Goal: Task Accomplishment & Management: Manage account settings

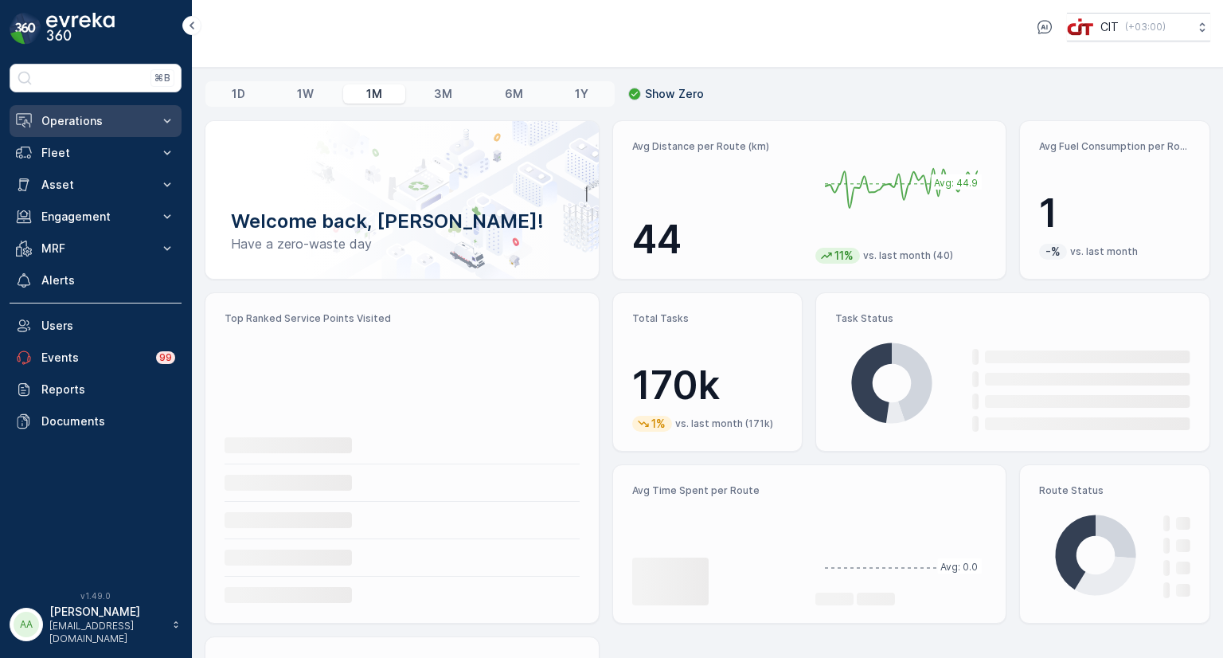
click at [76, 125] on p "Operations" at bounding box center [95, 121] width 108 height 16
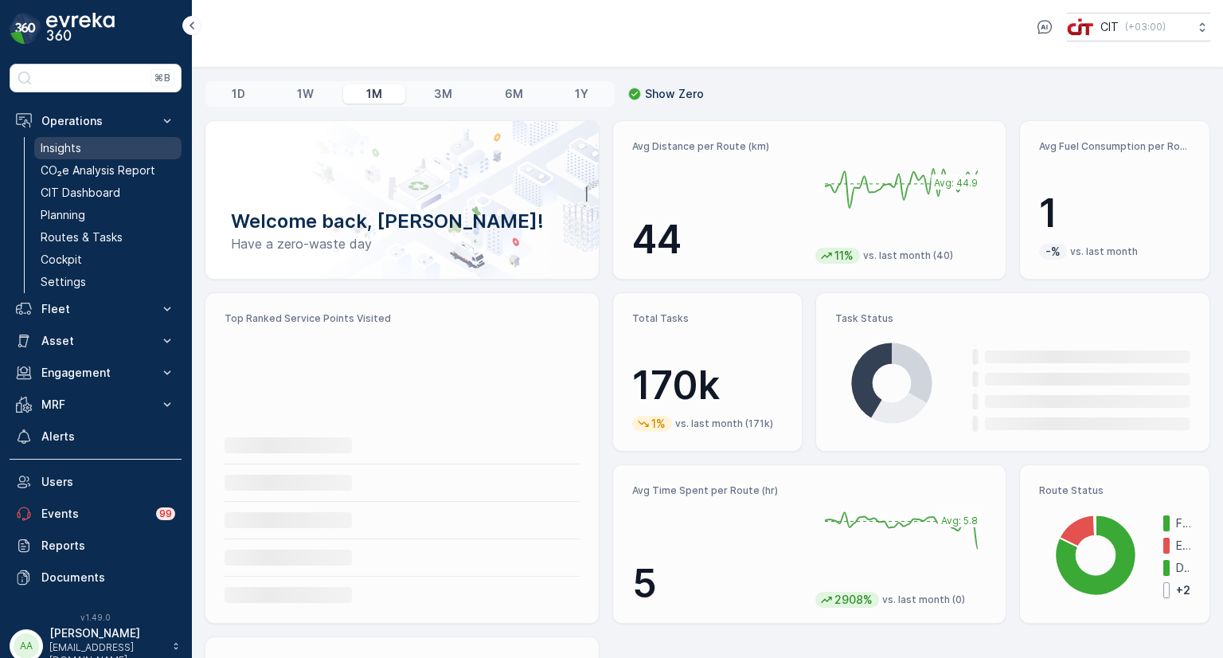
click at [64, 146] on p "Insights" at bounding box center [61, 148] width 41 height 16
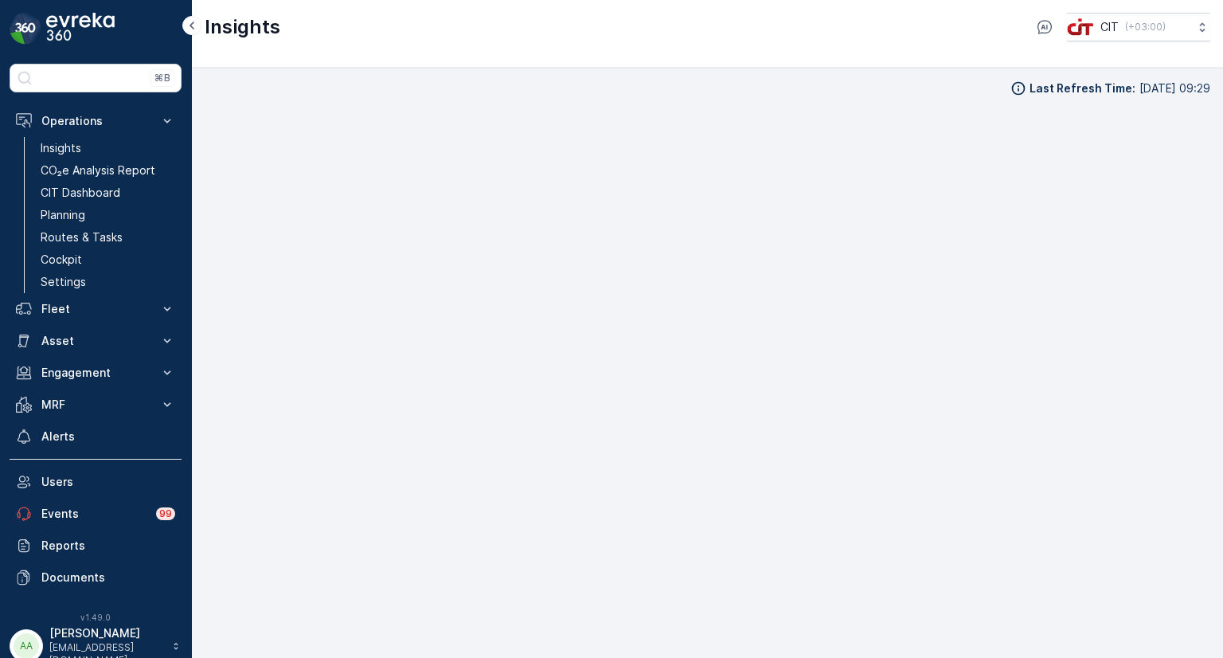
scroll to position [13, 0]
click at [80, 211] on p "Planning" at bounding box center [63, 215] width 45 height 16
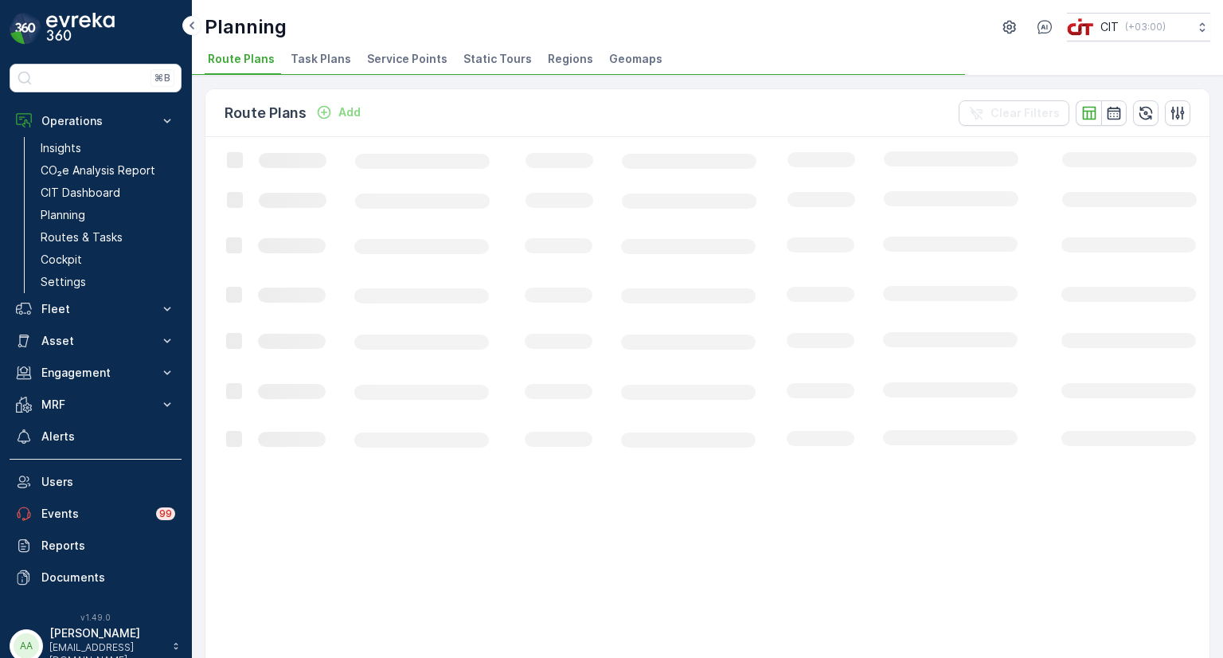
click at [409, 66] on span "Service Points" at bounding box center [407, 59] width 80 height 16
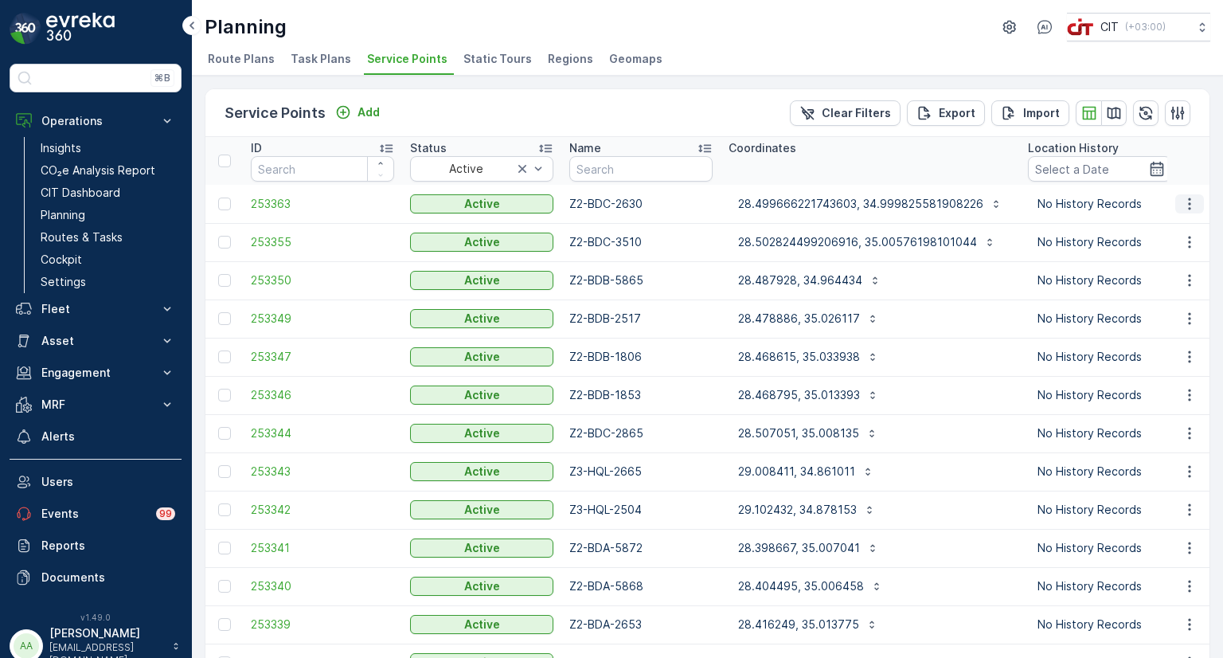
click at [1191, 204] on icon "button" at bounding box center [1190, 204] width 16 height 16
click at [1129, 251] on span "Edit Service Point" at bounding box center [1144, 249] width 96 height 16
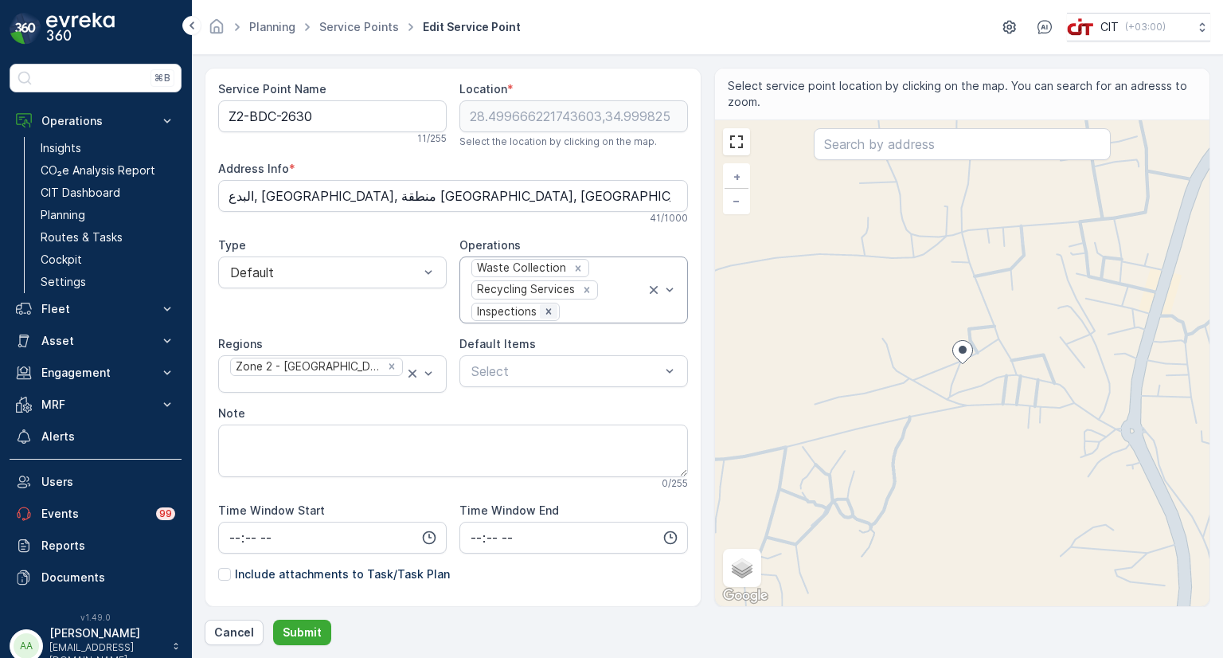
click at [544, 310] on icon "Remove Inspections" at bounding box center [548, 311] width 11 height 11
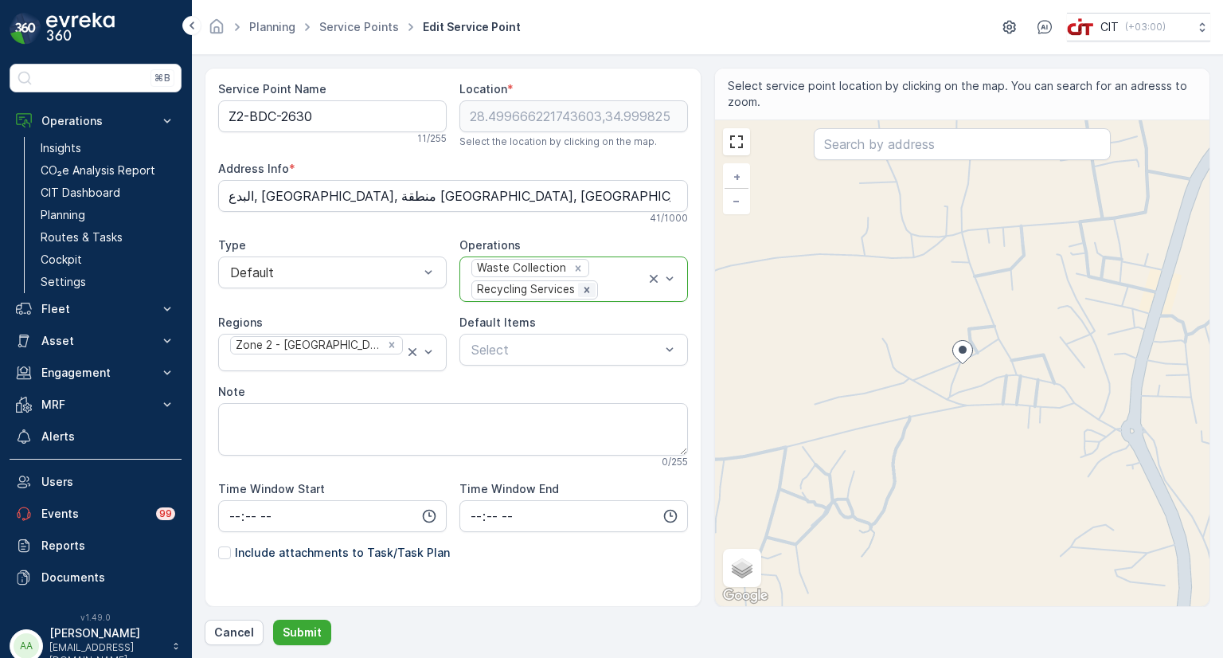
click at [585, 287] on icon "Remove Recycling Services" at bounding box center [588, 290] width 6 height 6
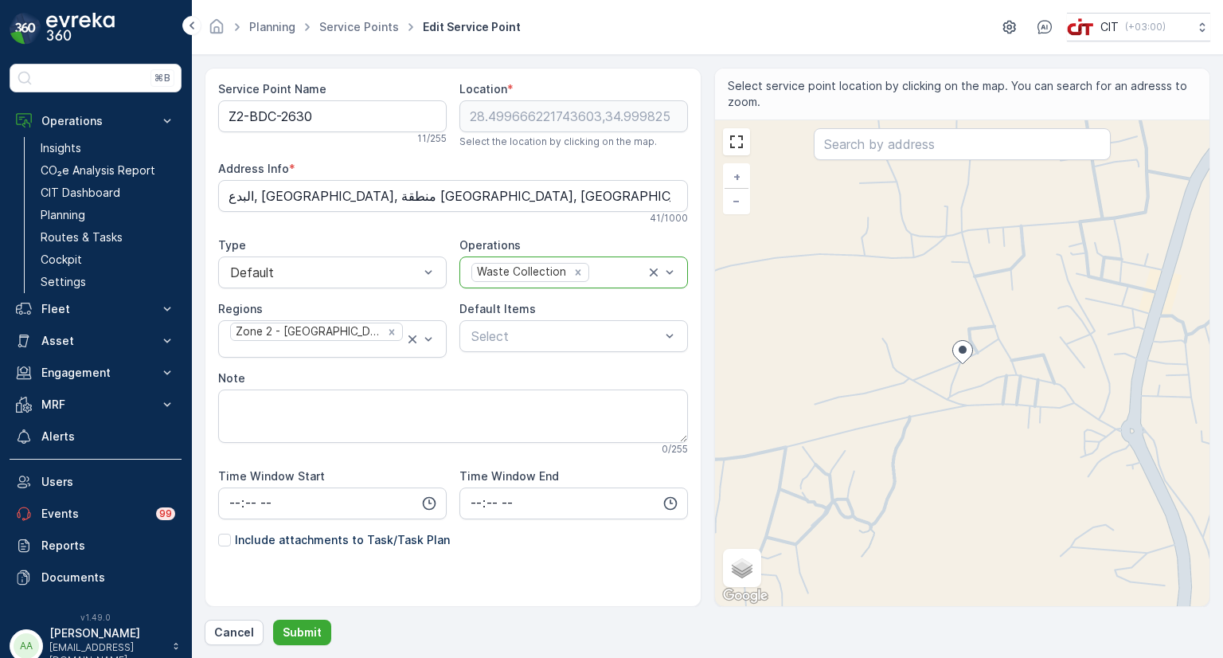
click at [599, 272] on div at bounding box center [618, 272] width 55 height 14
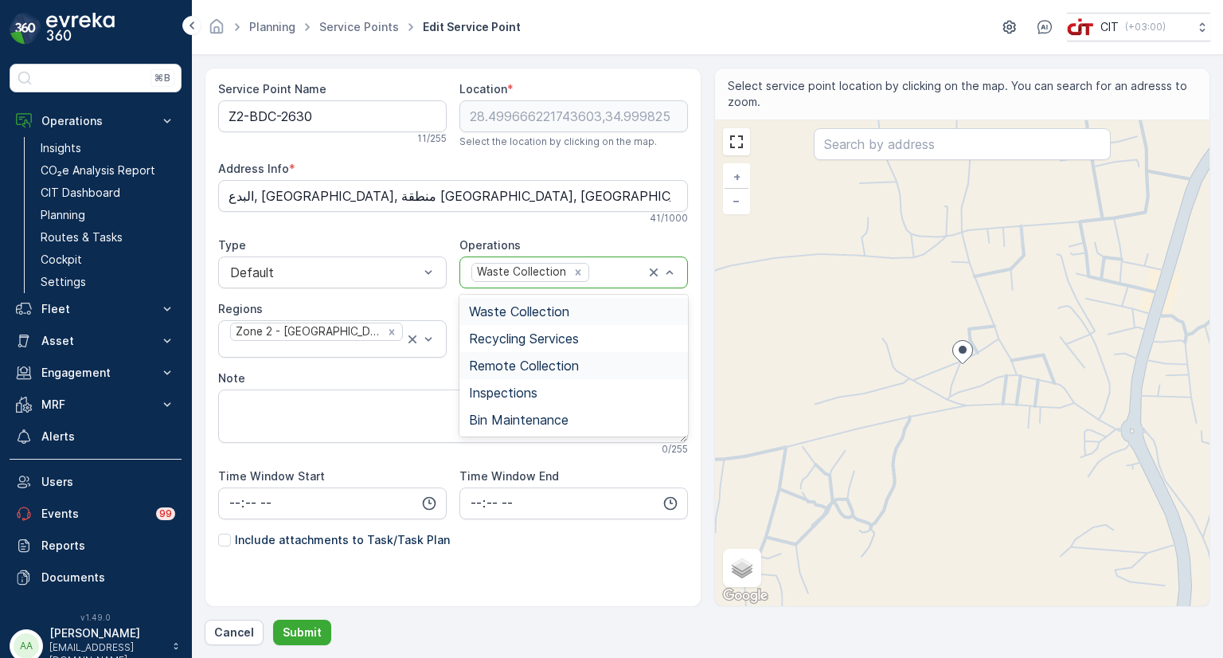
click at [522, 365] on span "Remote Collection" at bounding box center [524, 365] width 110 height 14
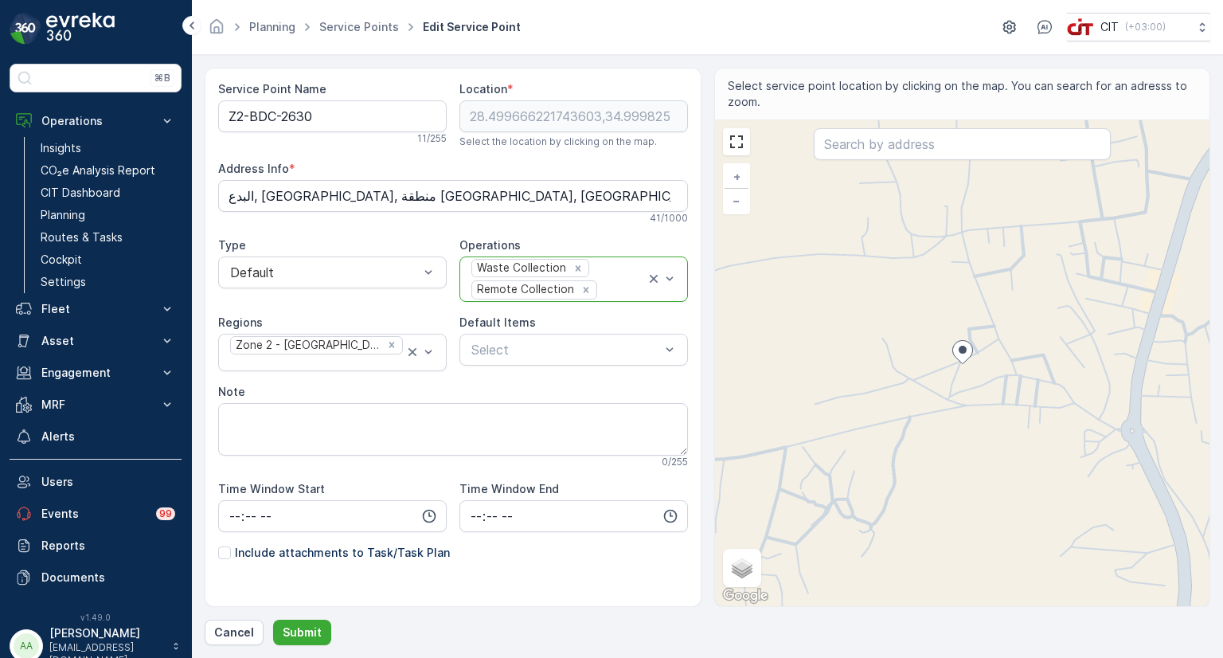
click at [602, 280] on div "Waste Collection Remote Collection" at bounding box center [558, 279] width 176 height 44
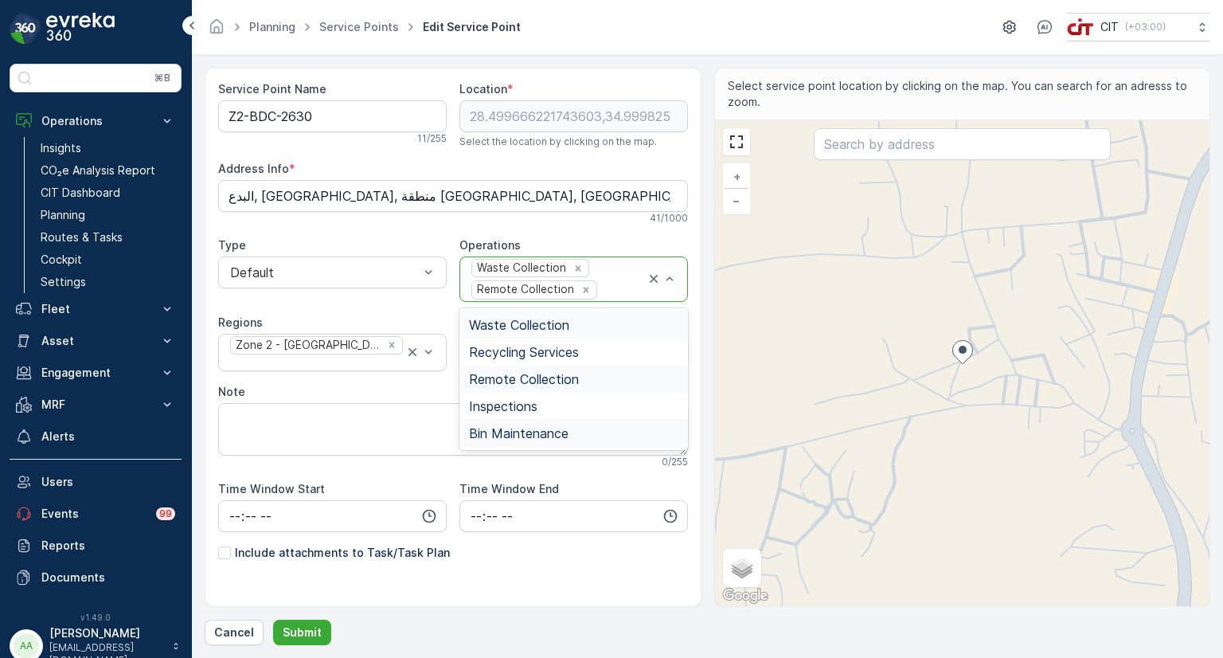
click at [533, 437] on span "Bin Maintenance" at bounding box center [519, 433] width 100 height 14
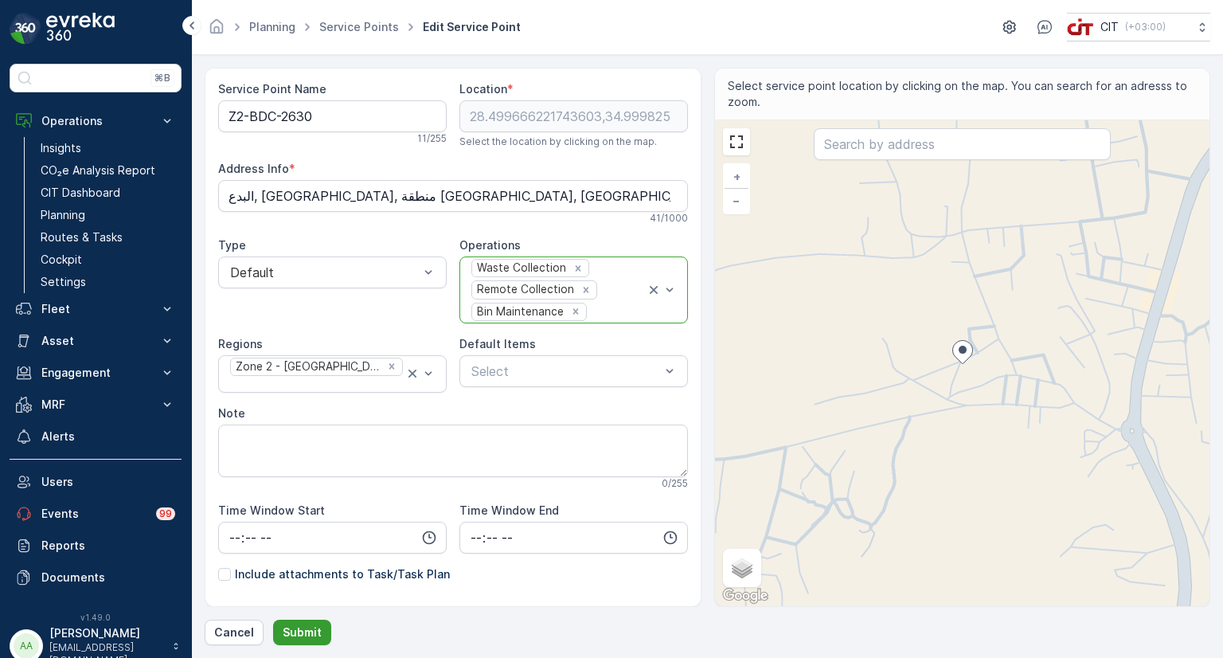
click at [299, 631] on p "Submit" at bounding box center [302, 632] width 39 height 16
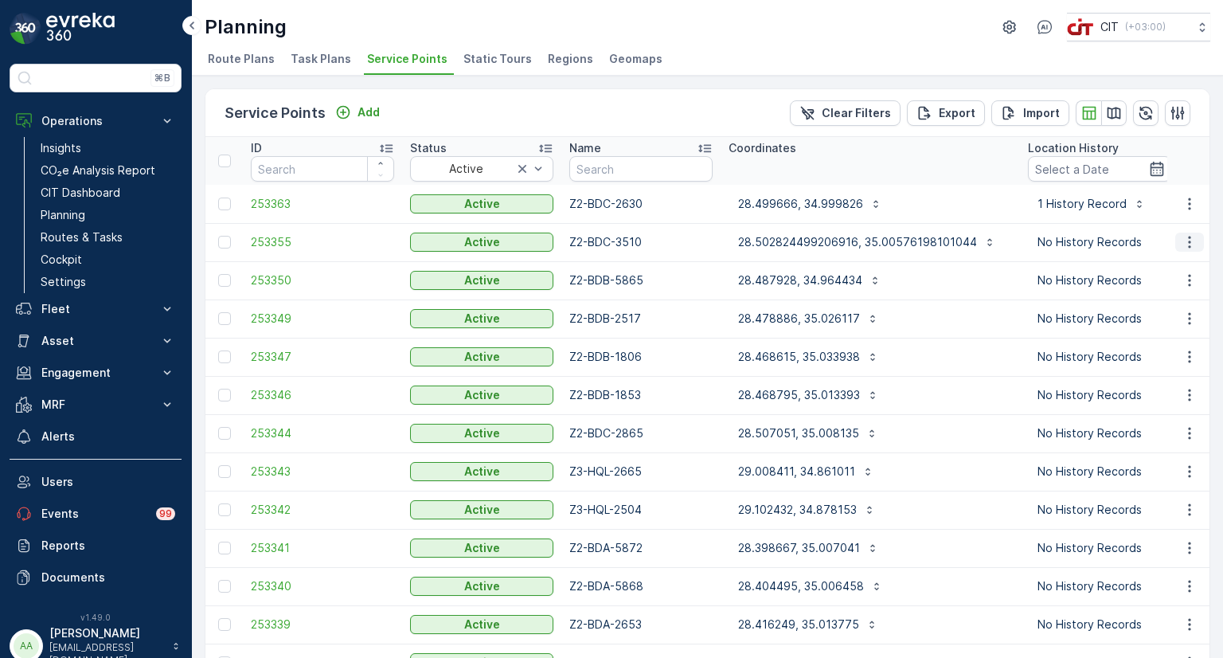
click at [1188, 240] on icon "button" at bounding box center [1190, 242] width 16 height 16
click at [1128, 284] on span "Edit Service Point" at bounding box center [1144, 288] width 96 height 16
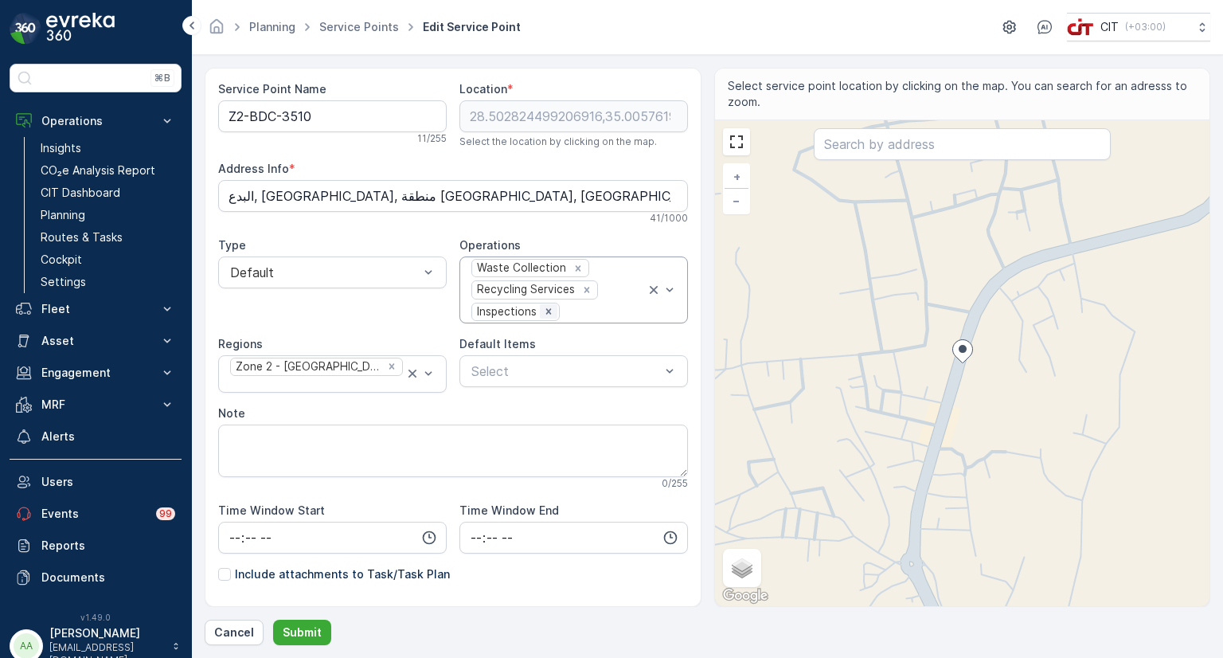
click at [546, 307] on icon "Remove Inspections" at bounding box center [548, 311] width 11 height 11
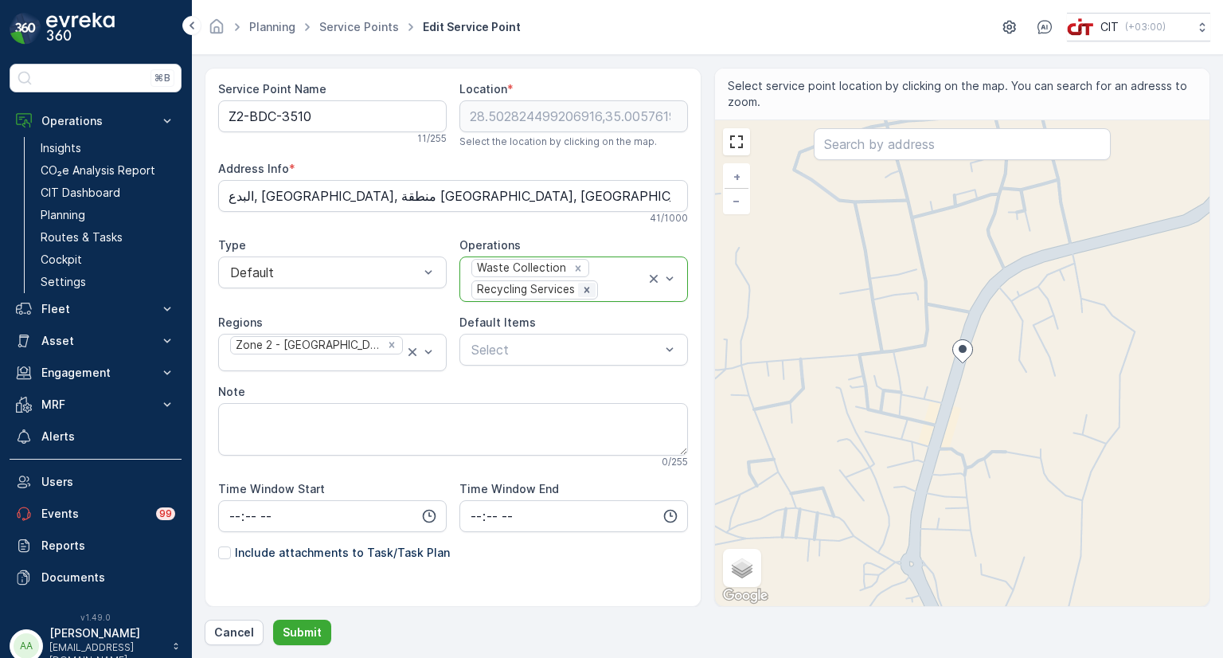
click at [586, 291] on icon "Remove Recycling Services" at bounding box center [586, 289] width 11 height 11
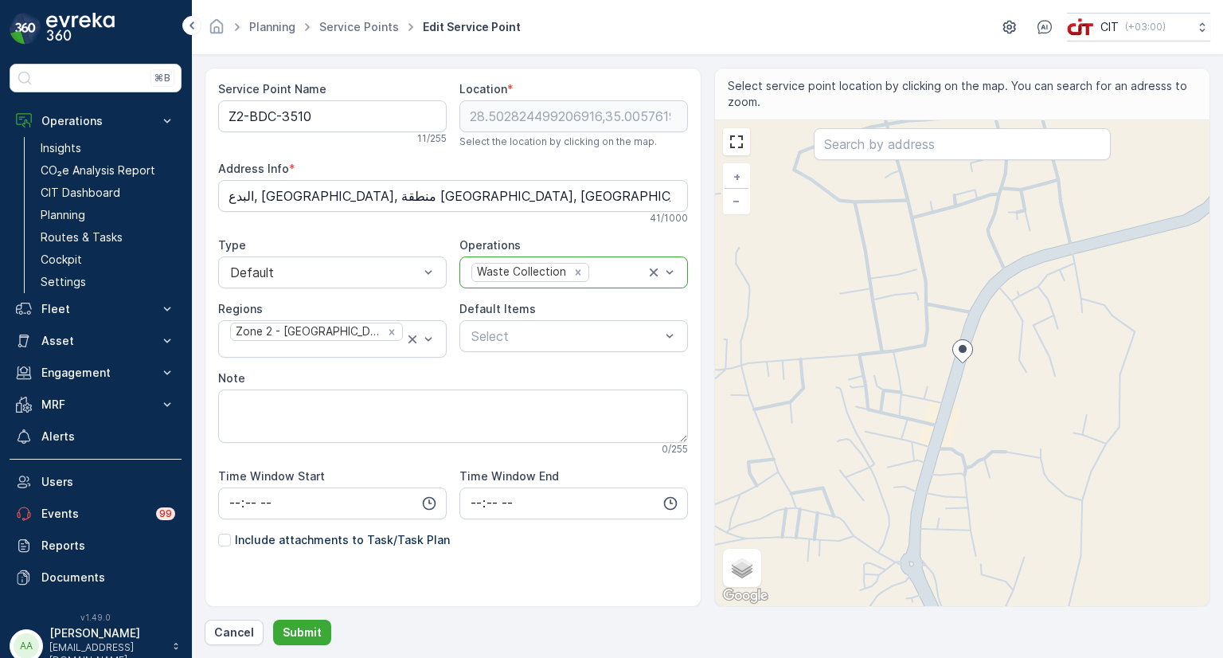
click at [600, 270] on div at bounding box center [618, 272] width 55 height 14
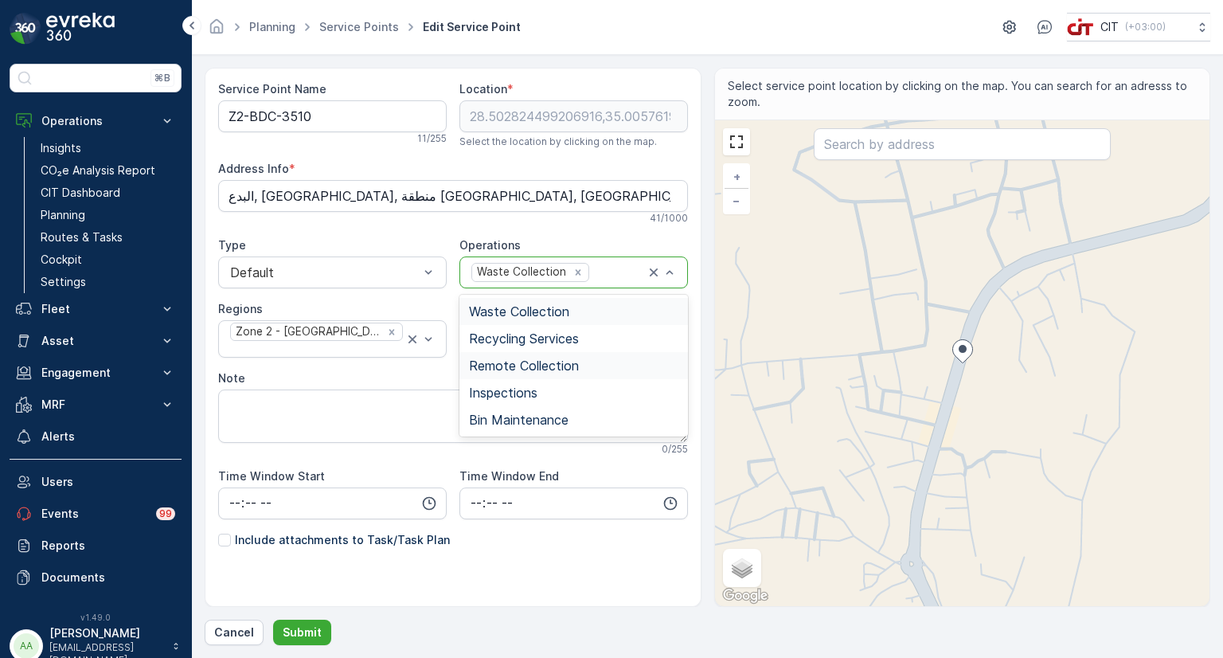
click at [514, 358] on span "Remote Collection" at bounding box center [524, 365] width 110 height 14
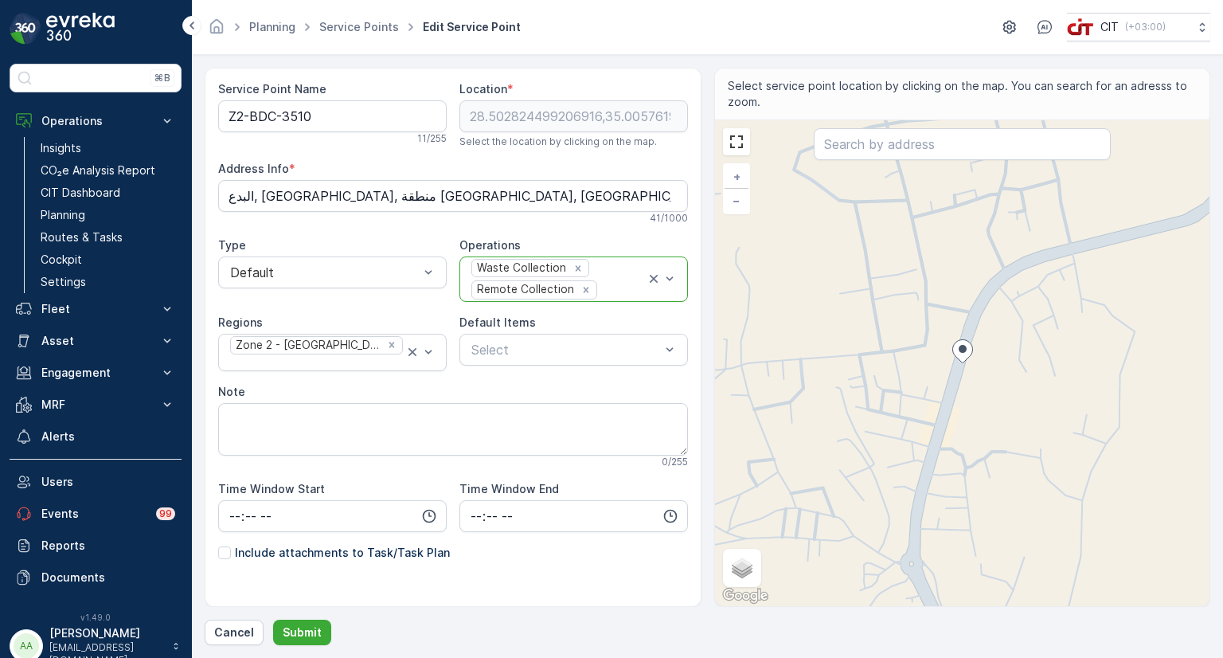
click at [606, 284] on div at bounding box center [622, 290] width 47 height 14
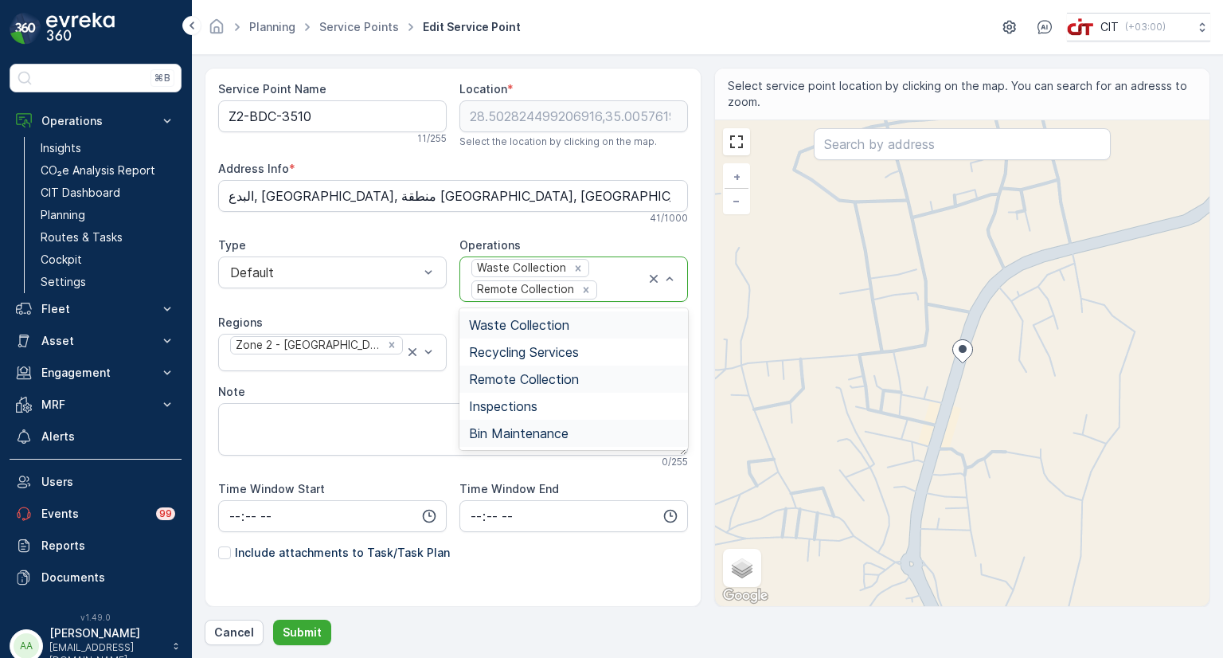
click at [505, 431] on span "Bin Maintenance" at bounding box center [519, 433] width 100 height 14
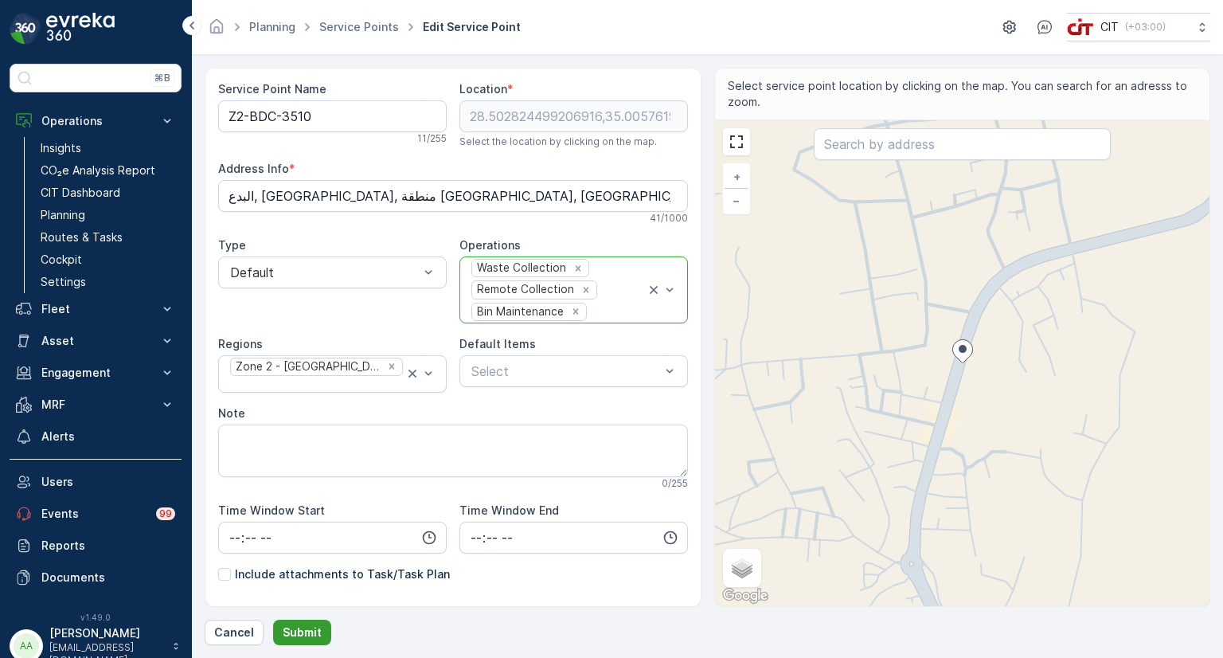
click at [301, 632] on p "Submit" at bounding box center [302, 632] width 39 height 16
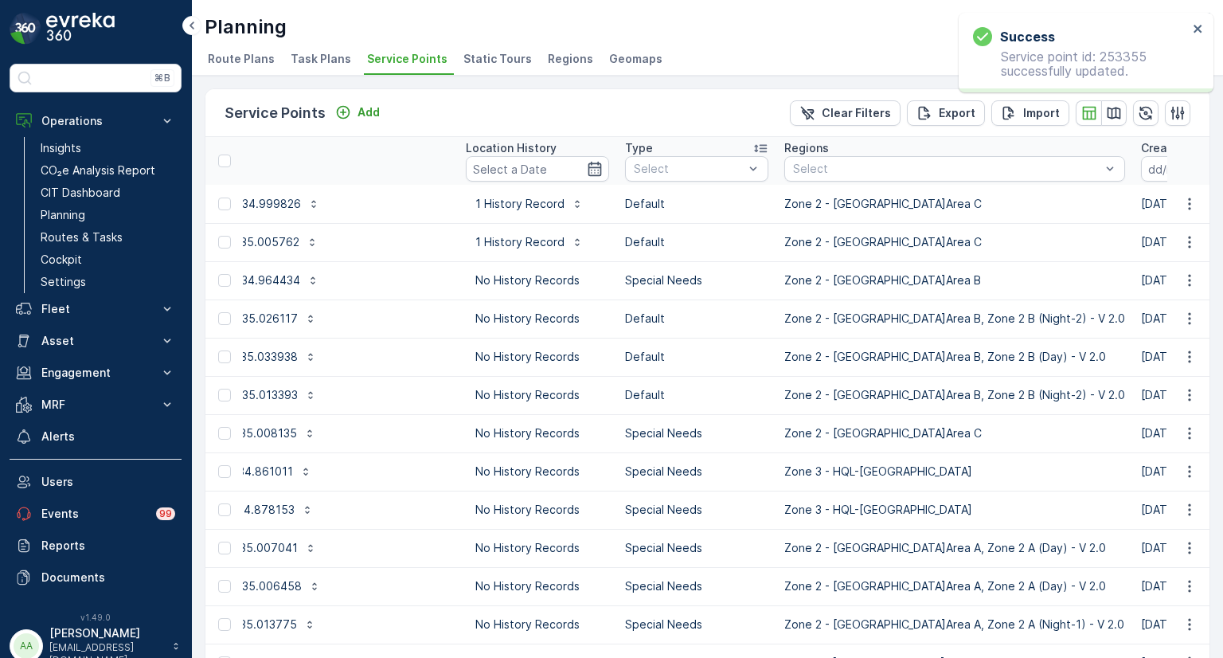
scroll to position [0, 586]
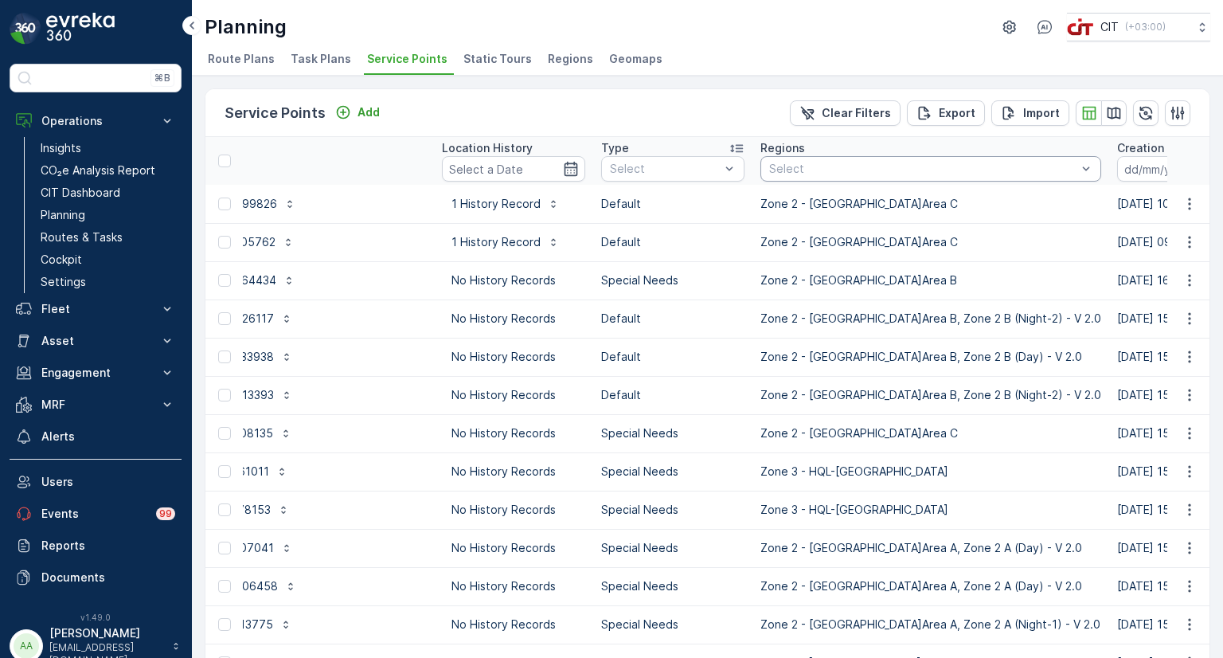
click at [833, 168] on div at bounding box center [923, 168] width 311 height 13
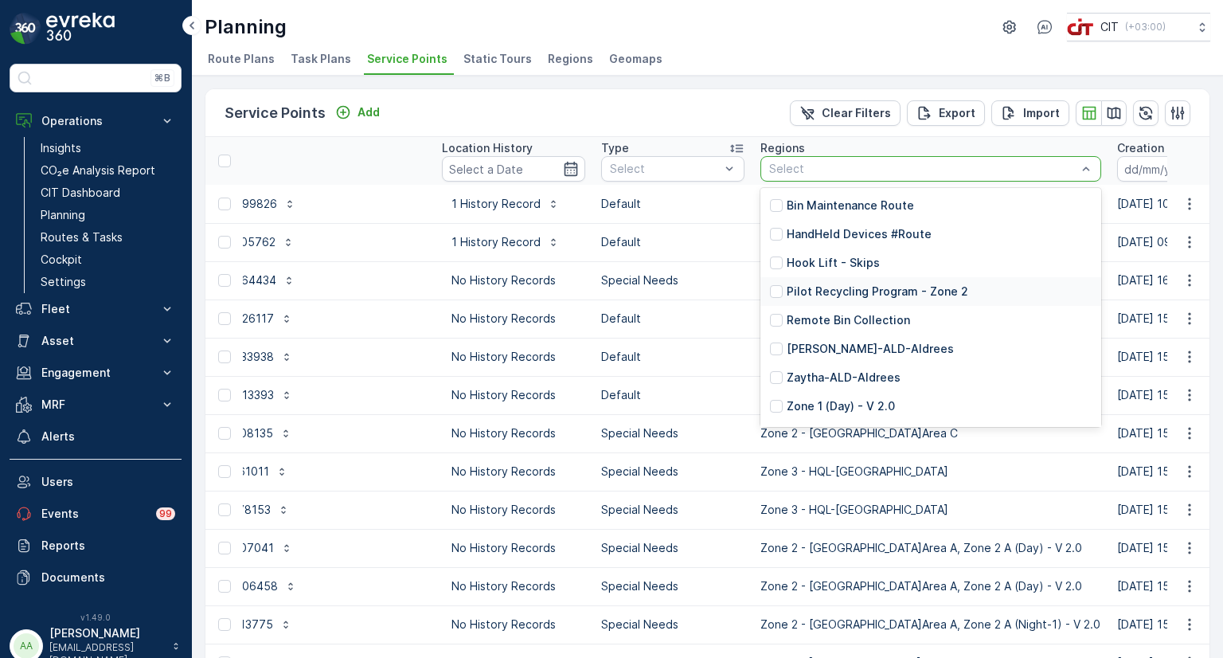
click at [814, 288] on p "Pilot Recycling Program - Zone 2" at bounding box center [878, 292] width 182 height 16
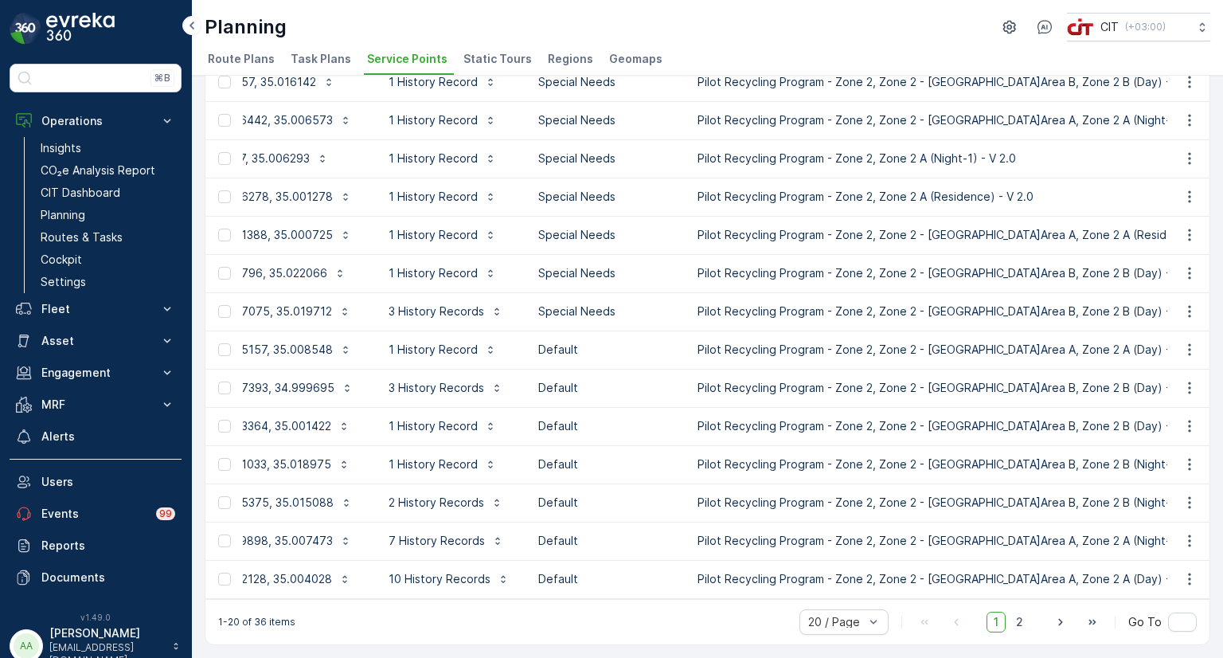
scroll to position [357, 0]
click at [847, 625] on div at bounding box center [836, 622] width 59 height 13
click at [813, 510] on span "10 / Page" at bounding box center [834, 511] width 51 height 13
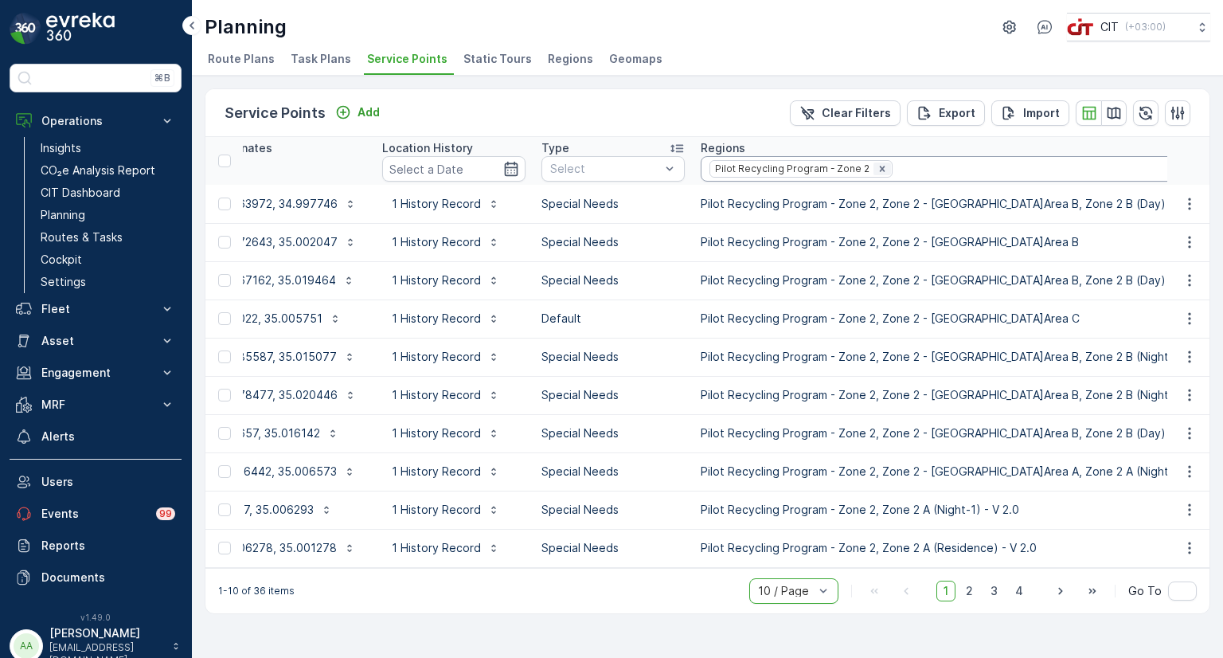
click at [879, 166] on icon "Remove Pilot Recycling Program - Zone 2" at bounding box center [882, 169] width 6 height 6
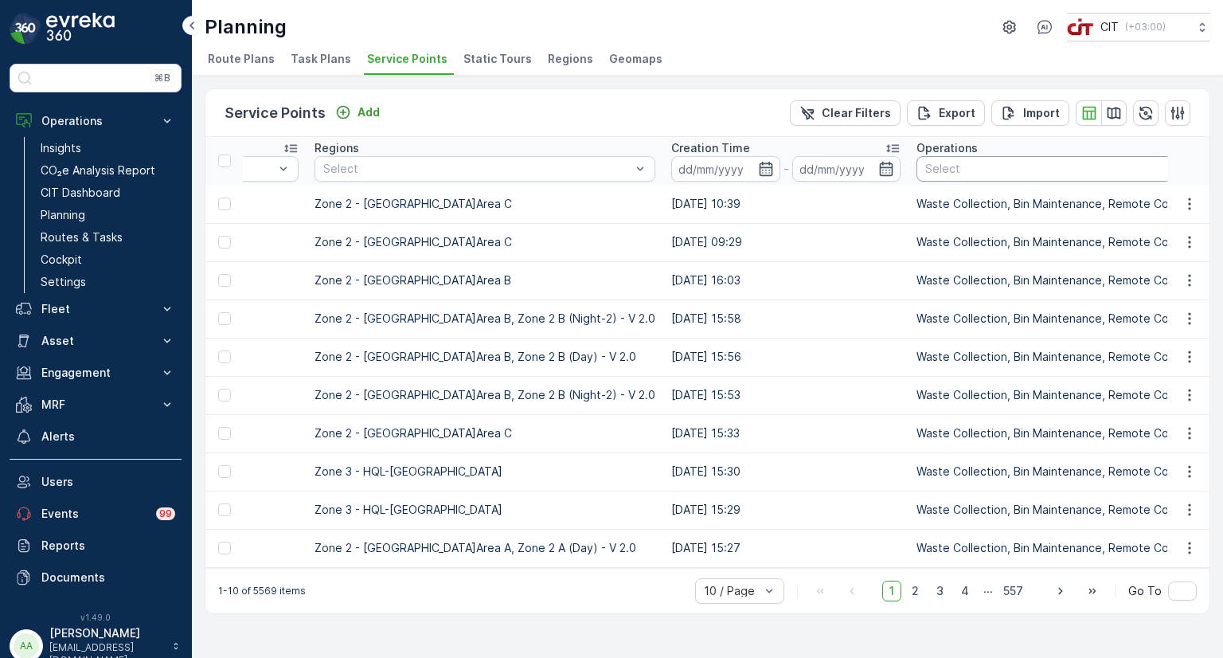
click at [925, 162] on div at bounding box center [1054, 168] width 261 height 13
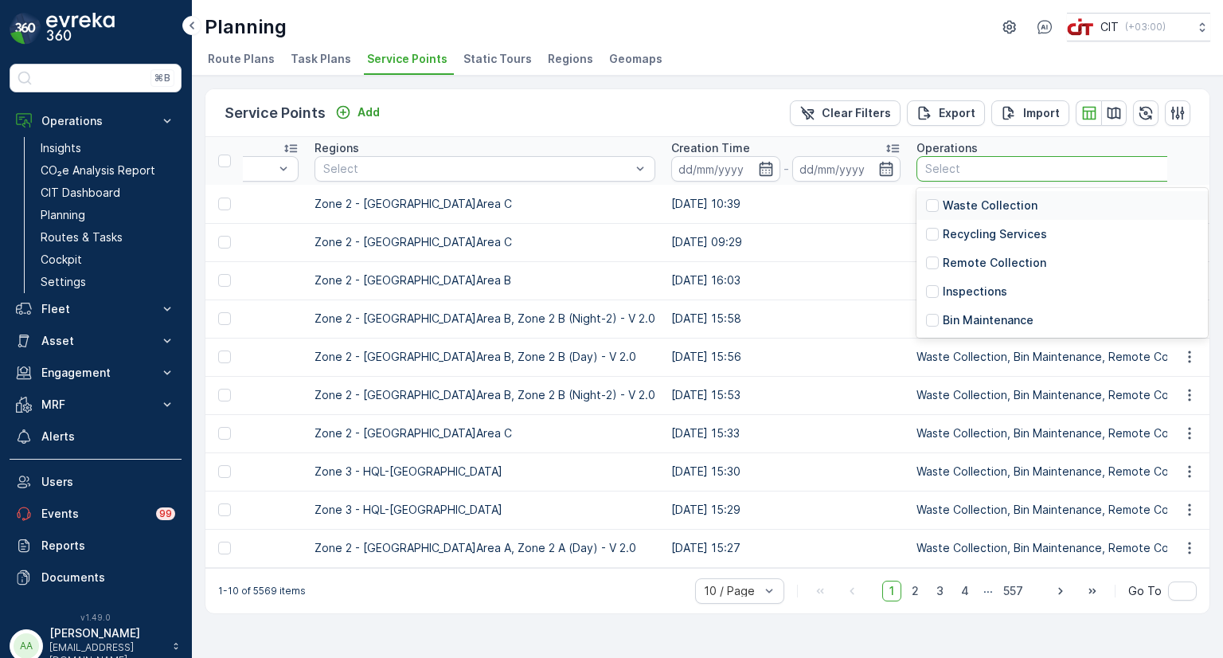
scroll to position [0, 913]
click at [942, 231] on p "Recycling Services" at bounding box center [994, 234] width 104 height 16
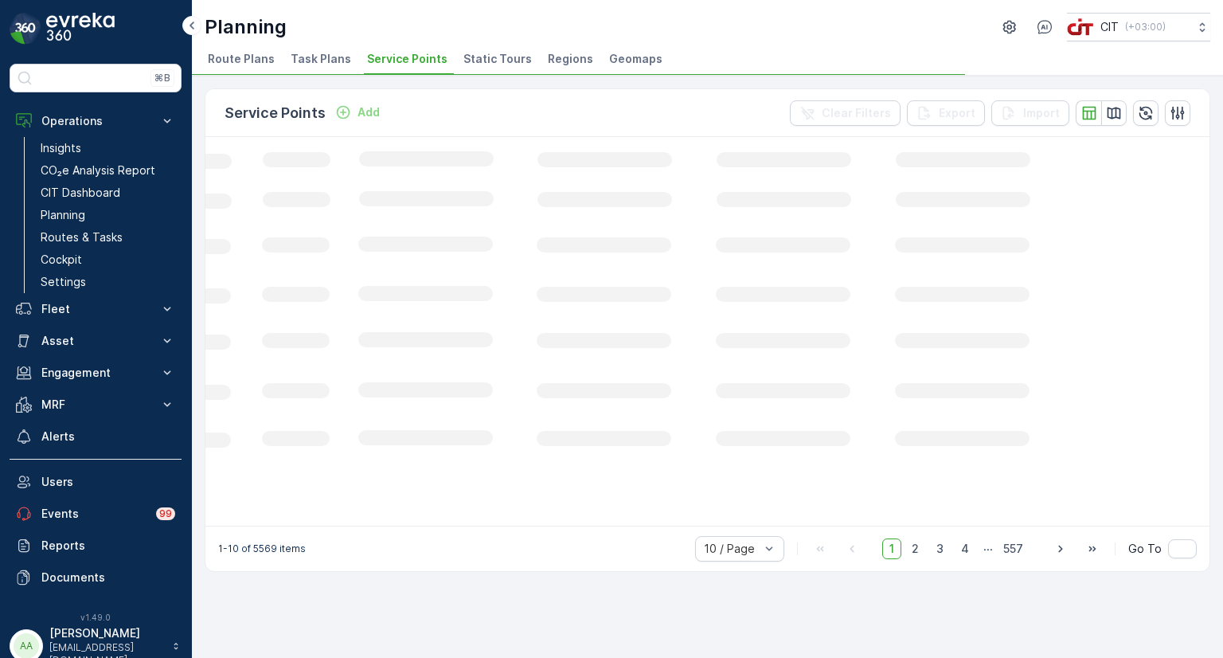
scroll to position [0, 524]
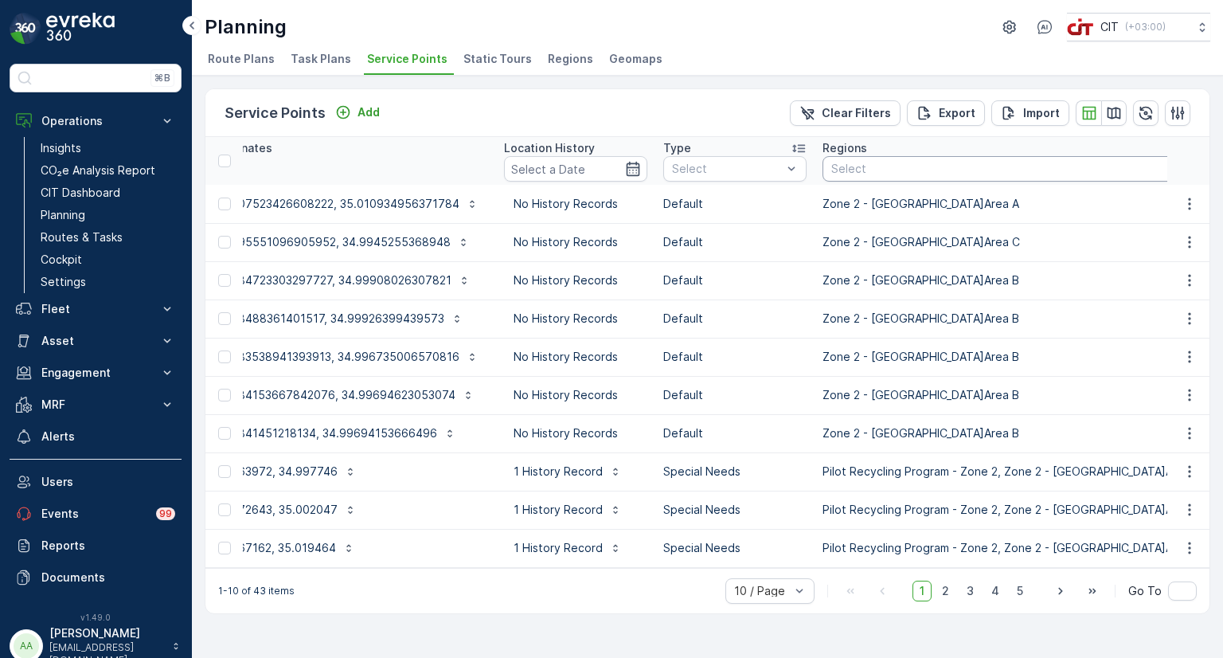
click at [886, 170] on div at bounding box center [1066, 168] width 473 height 13
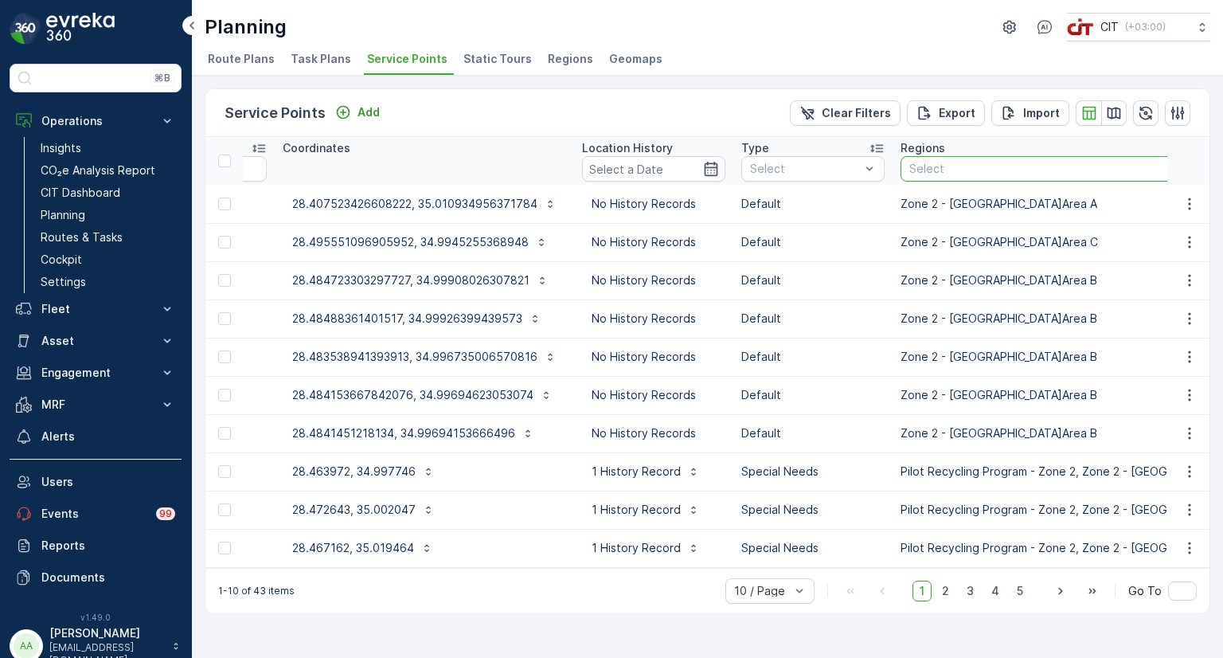
scroll to position [0, 449]
